Goal: Task Accomplishment & Management: Complete application form

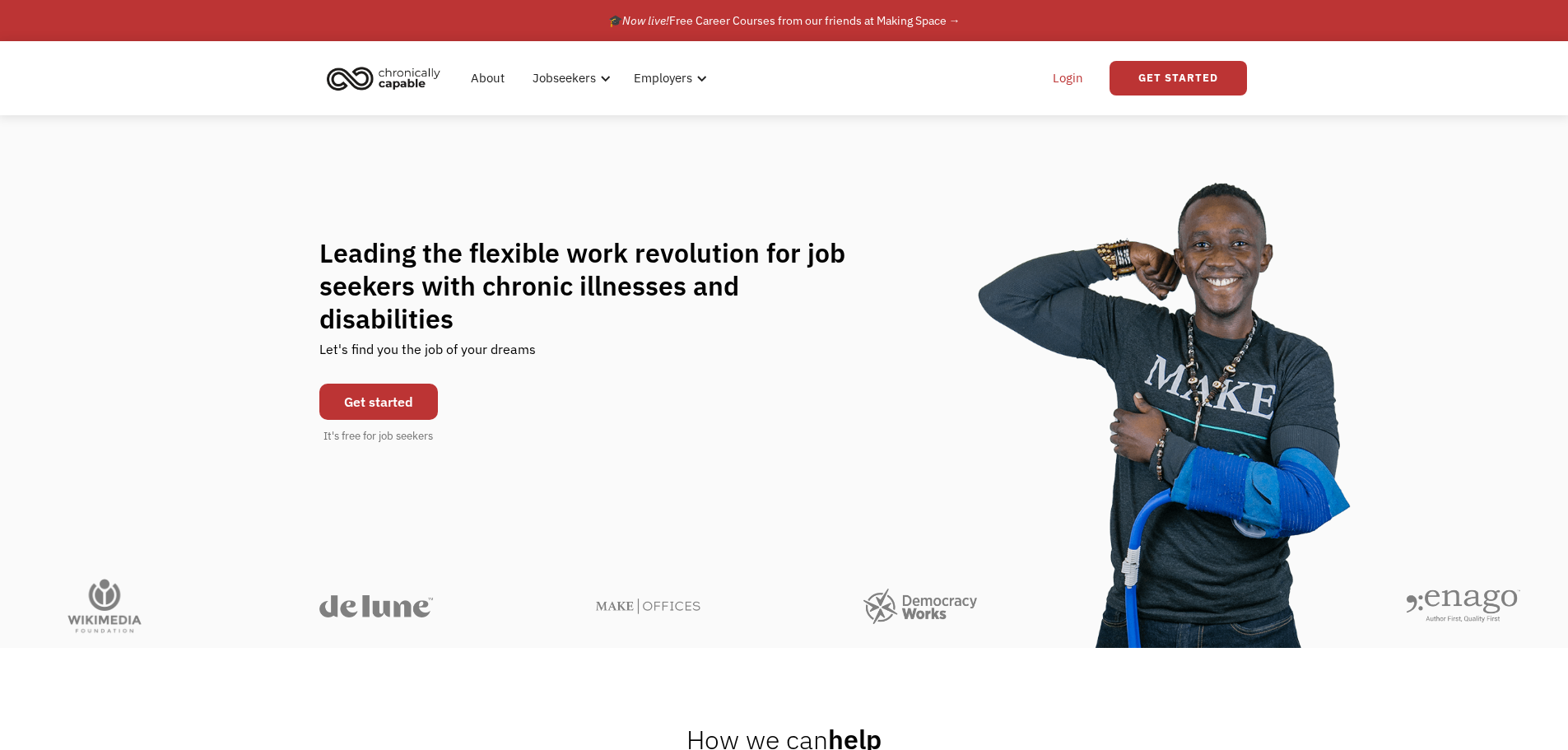
click at [1085, 83] on link "Login" at bounding box center [1068, 77] width 51 height 52
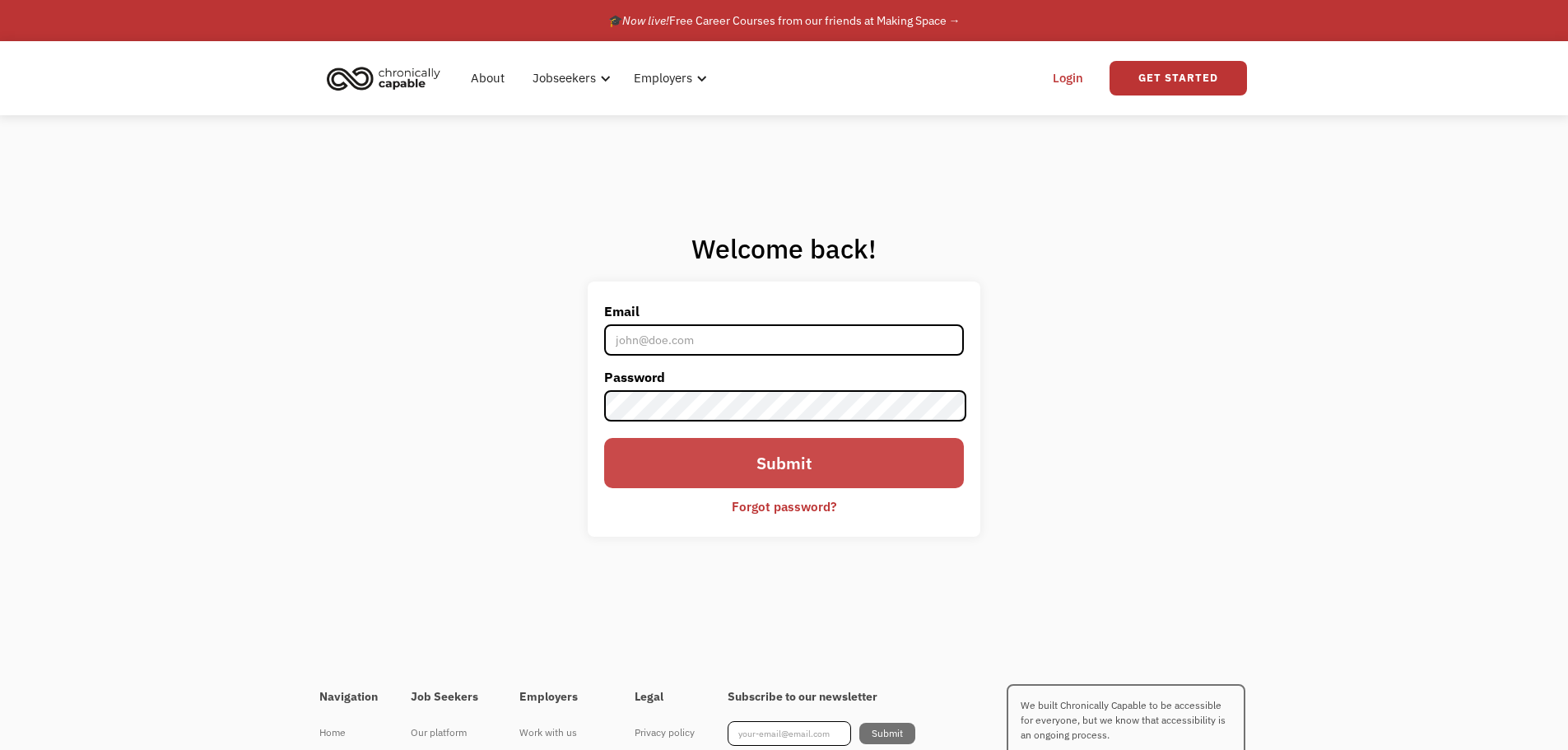
type input "[MEDICAL_DATA][EMAIL_ADDRESS][DOMAIN_NAME]"
click at [680, 476] on input "Submit" at bounding box center [784, 463] width 359 height 50
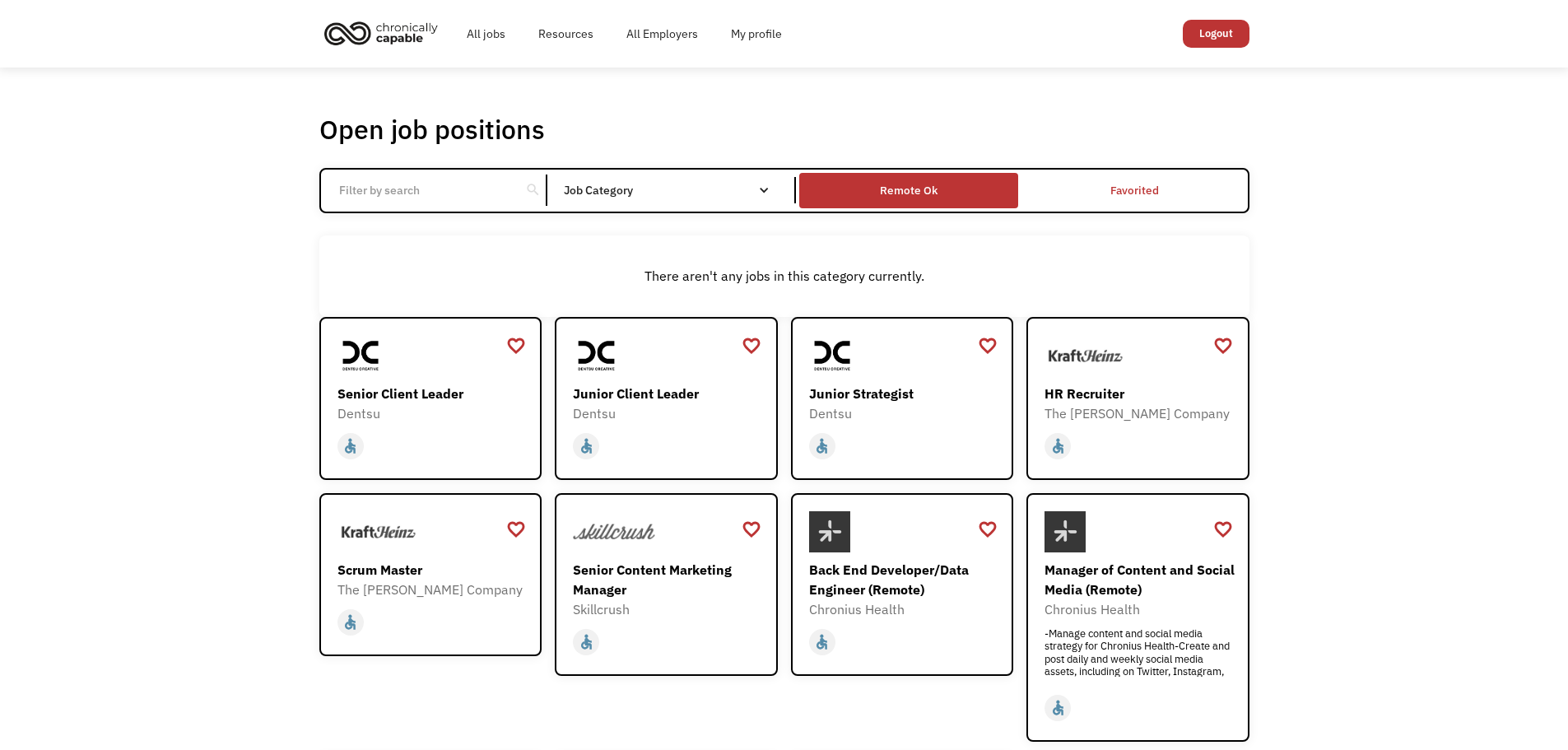
click at [801, 199] on div "Remote Ok" at bounding box center [909, 191] width 219 height 28
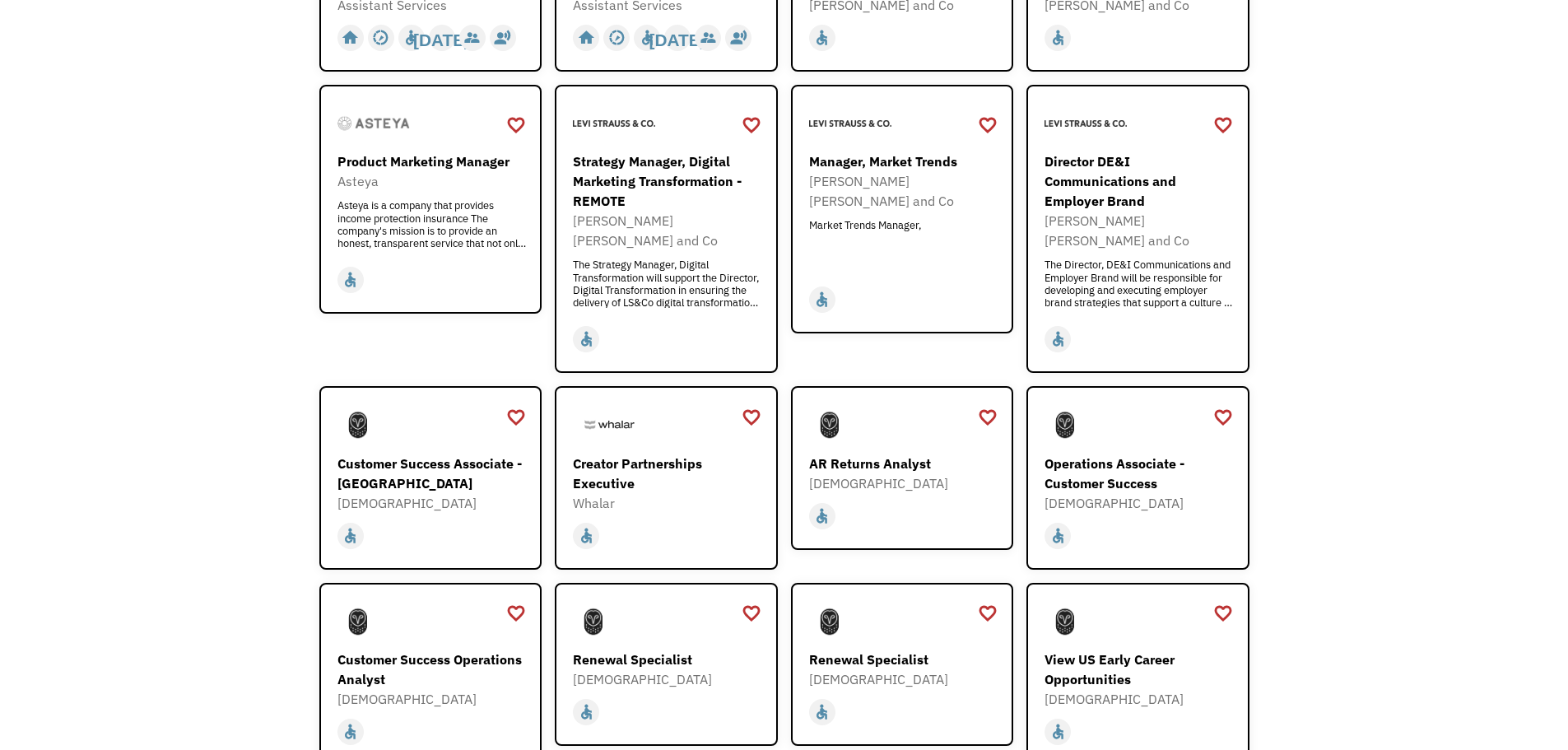
scroll to position [1071, 0]
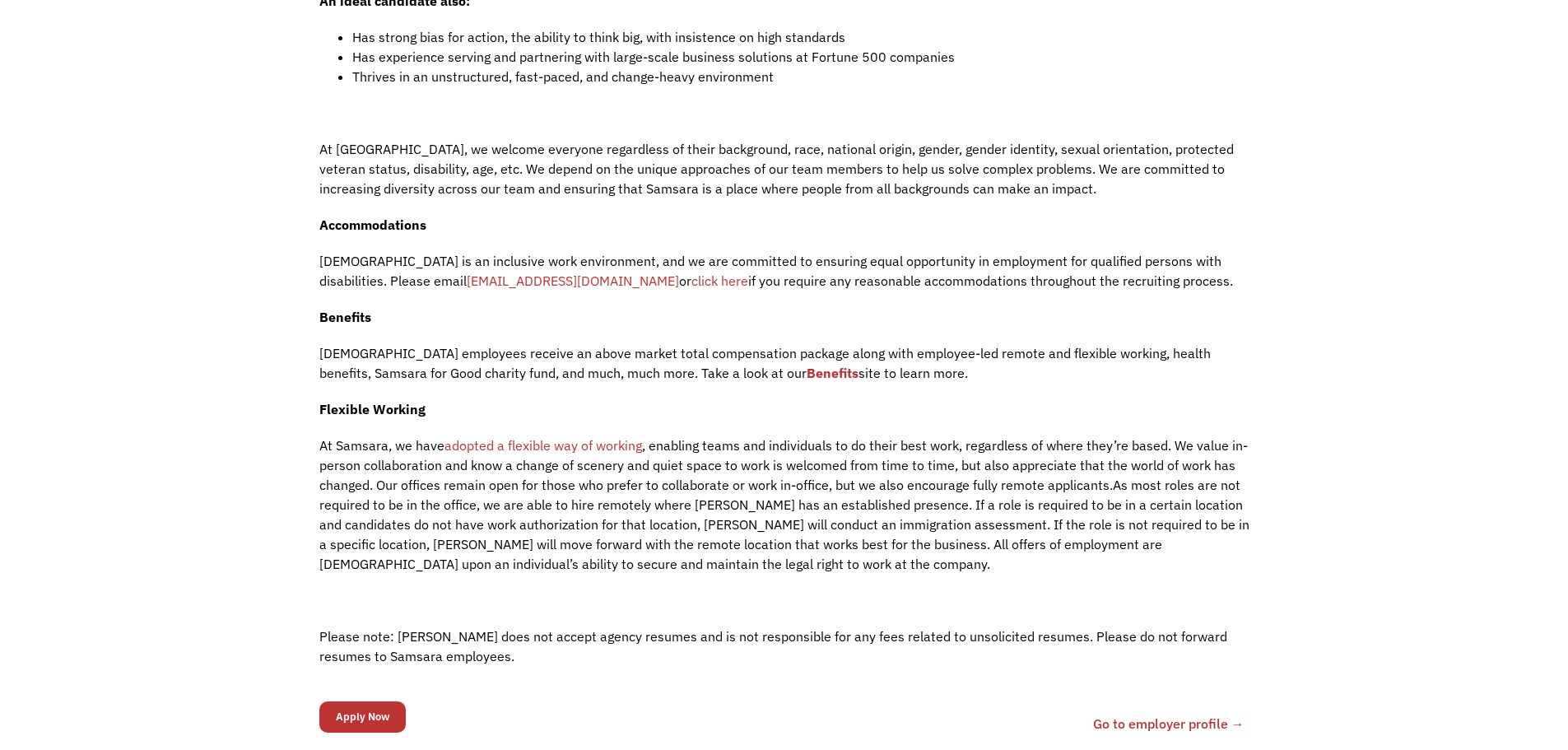
scroll to position [1976, 0]
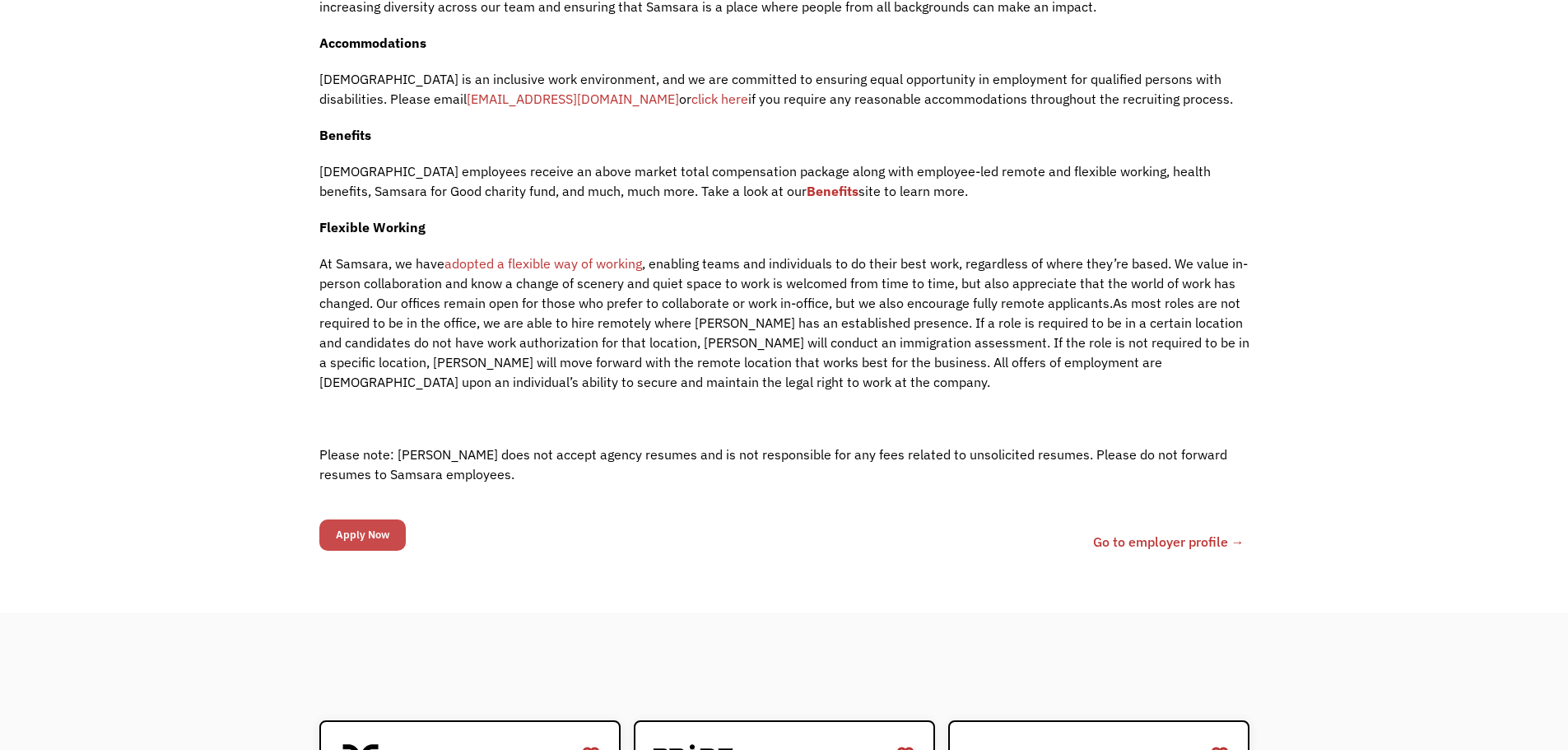
click at [363, 528] on input "Apply Now" at bounding box center [363, 535] width 86 height 31
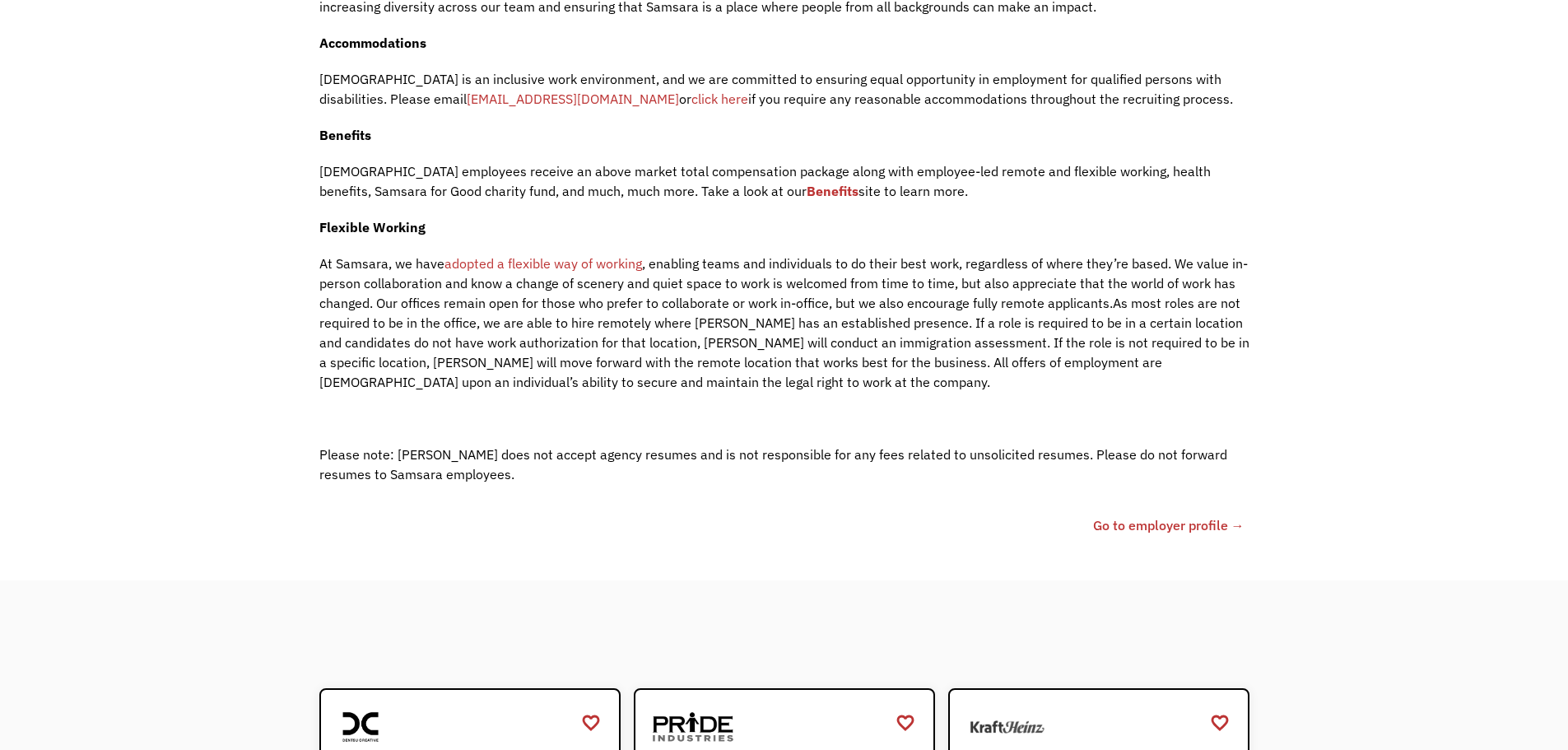
click at [1138, 533] on link "Go to employer profile →" at bounding box center [1169, 525] width 152 height 19
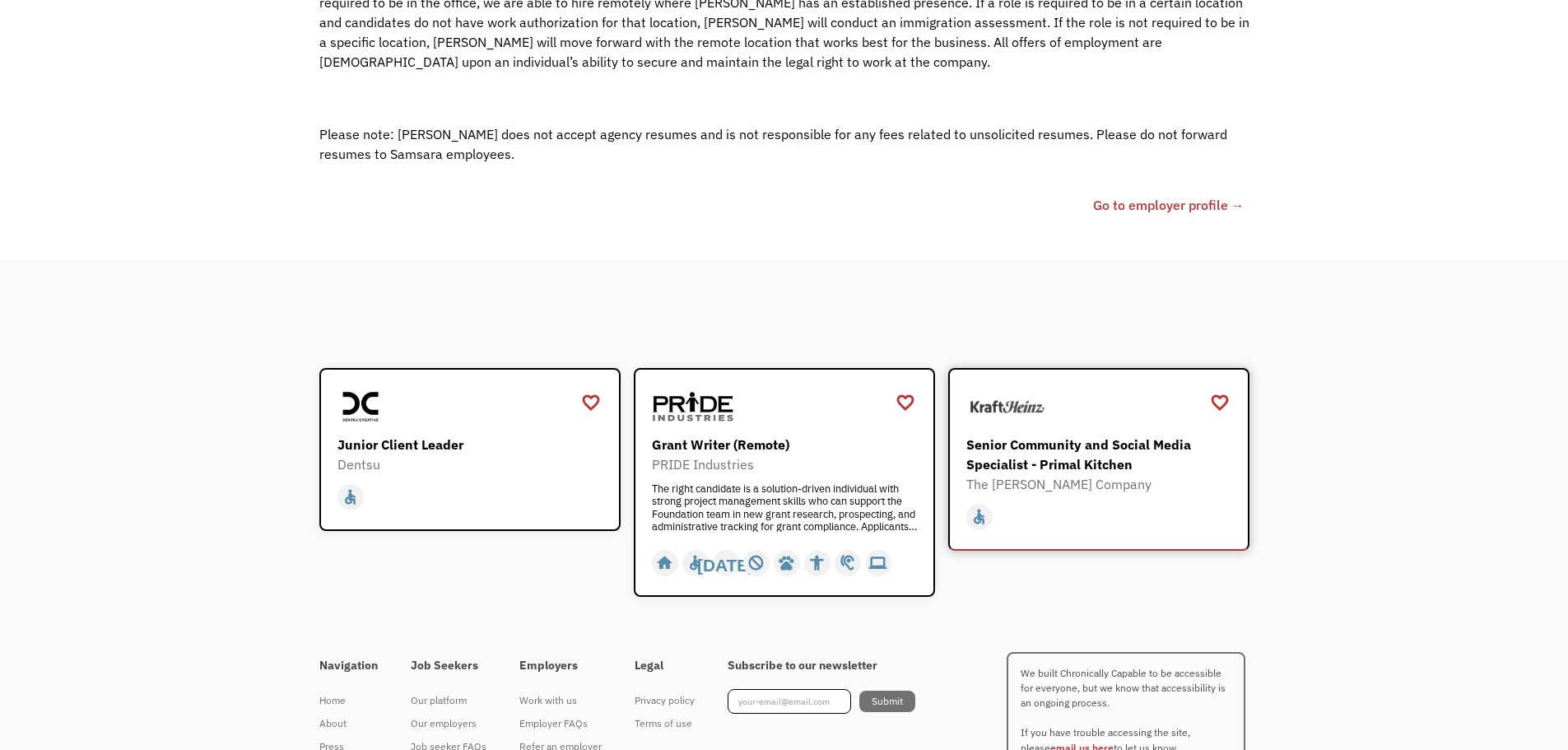
scroll to position [2597, 0]
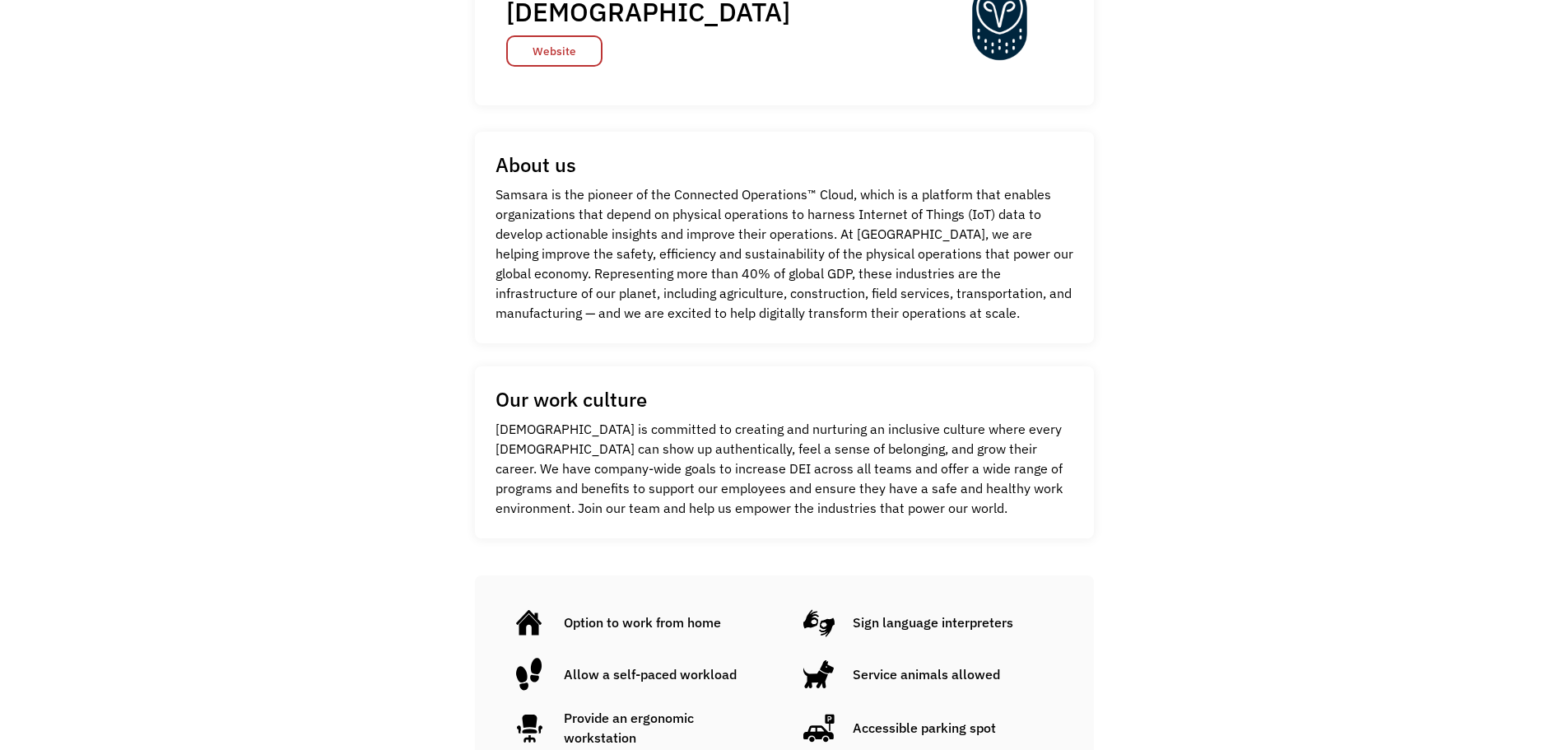
scroll to position [1235, 0]
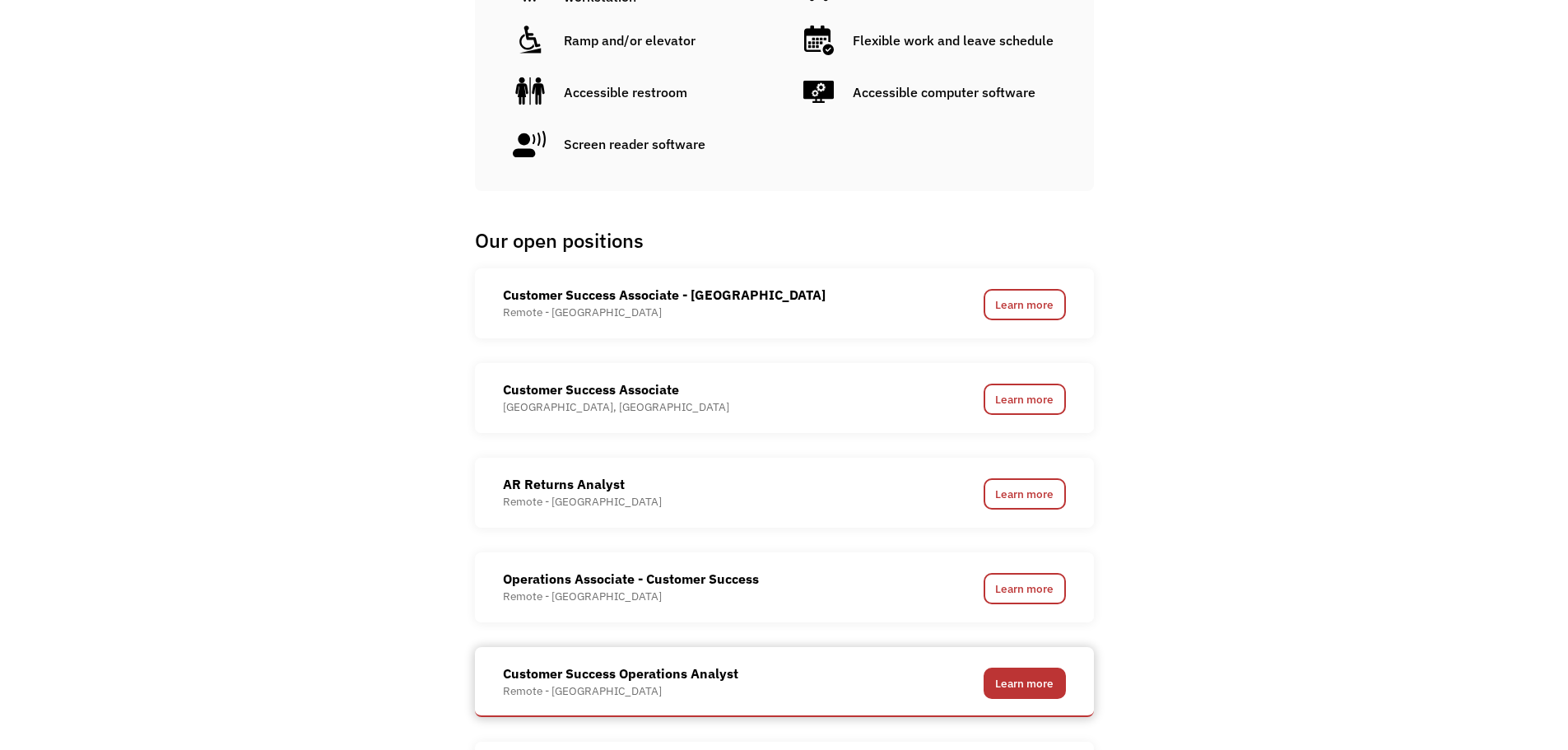
click at [1028, 684] on link "Learn more" at bounding box center [1025, 683] width 83 height 31
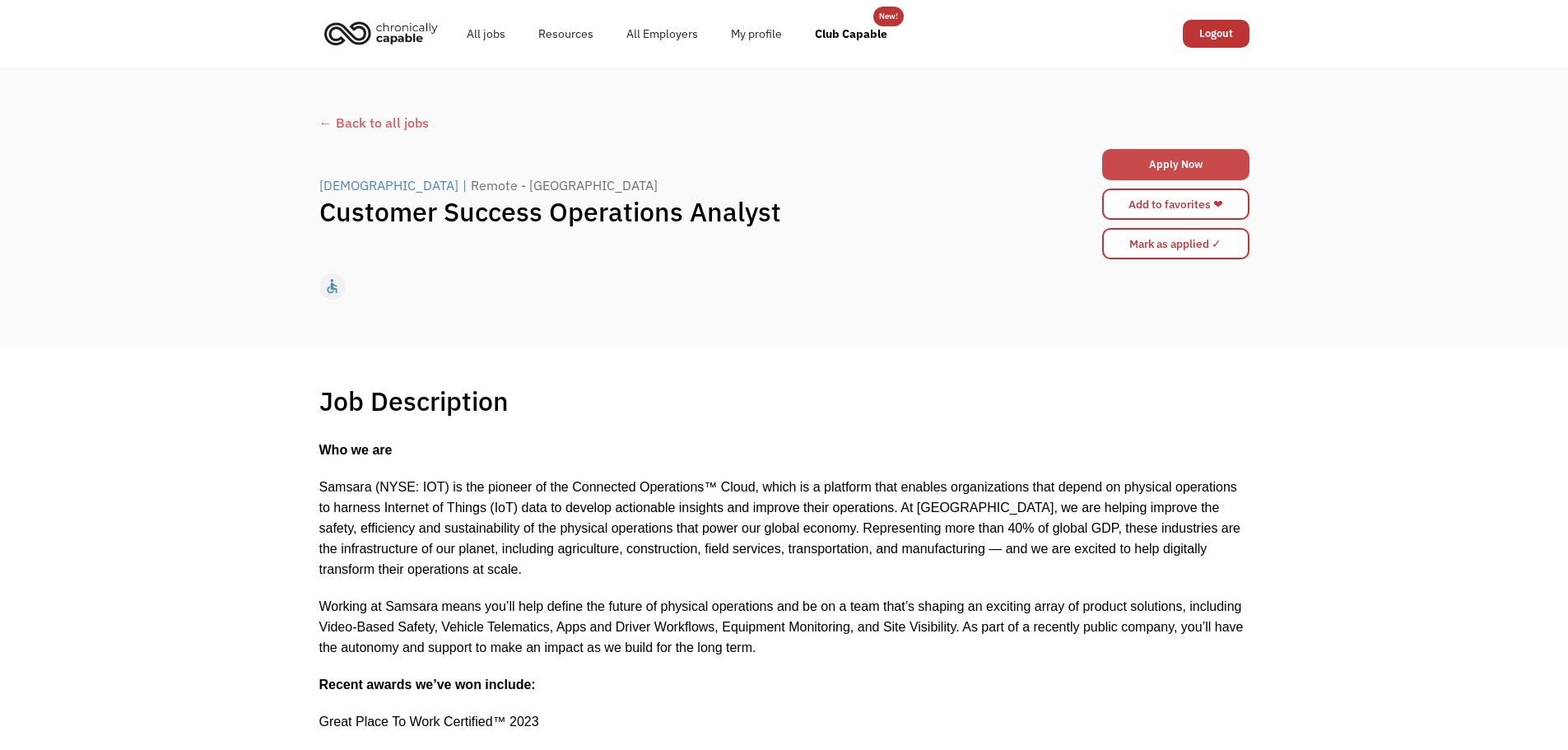
click at [1143, 175] on link "Apply Now" at bounding box center [1176, 165] width 147 height 31
